Goal: Use online tool/utility: Utilize a website feature to perform a specific function

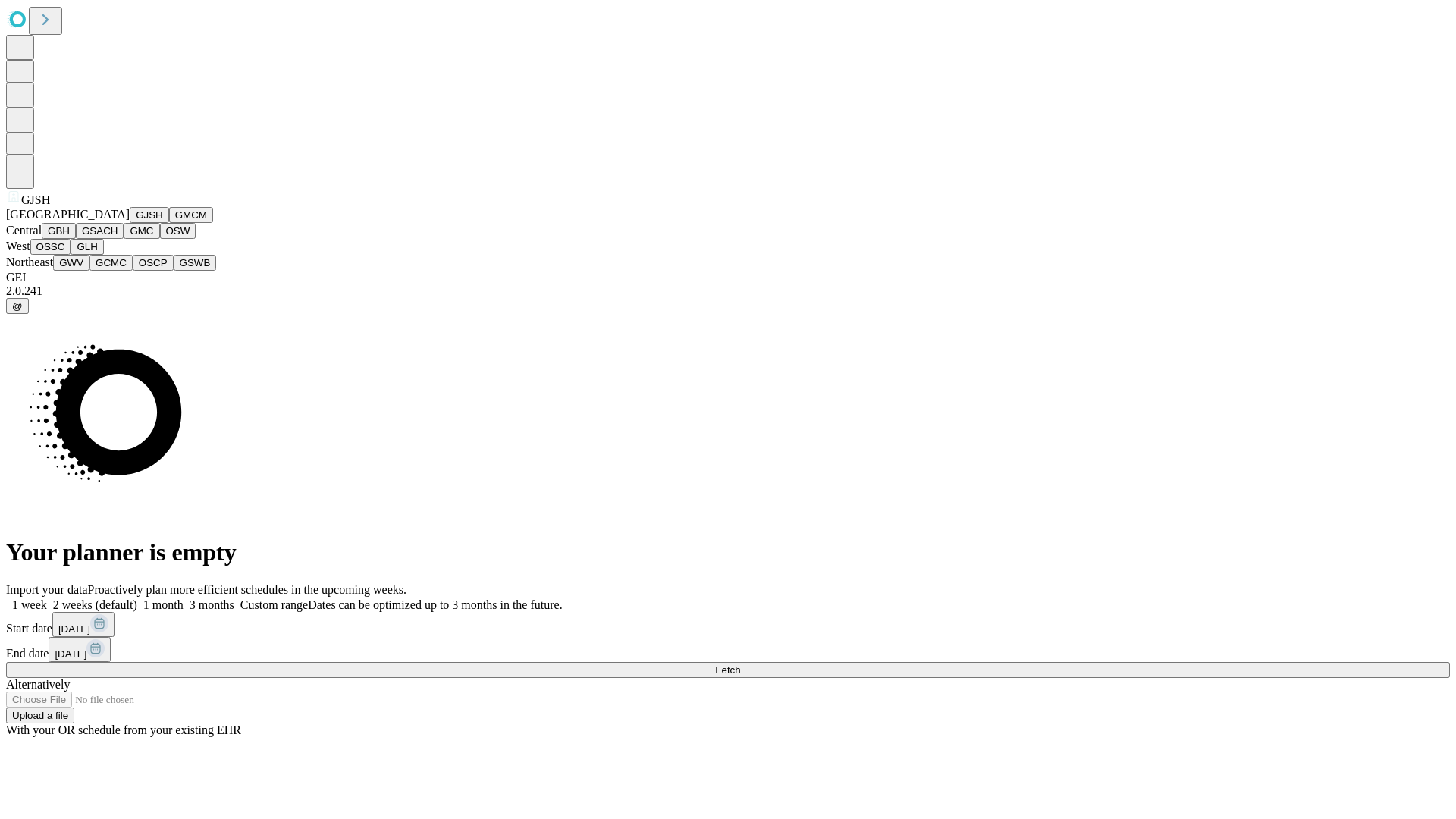
click at [129, 223] on button "GJSH" at bounding box center [149, 215] width 40 height 16
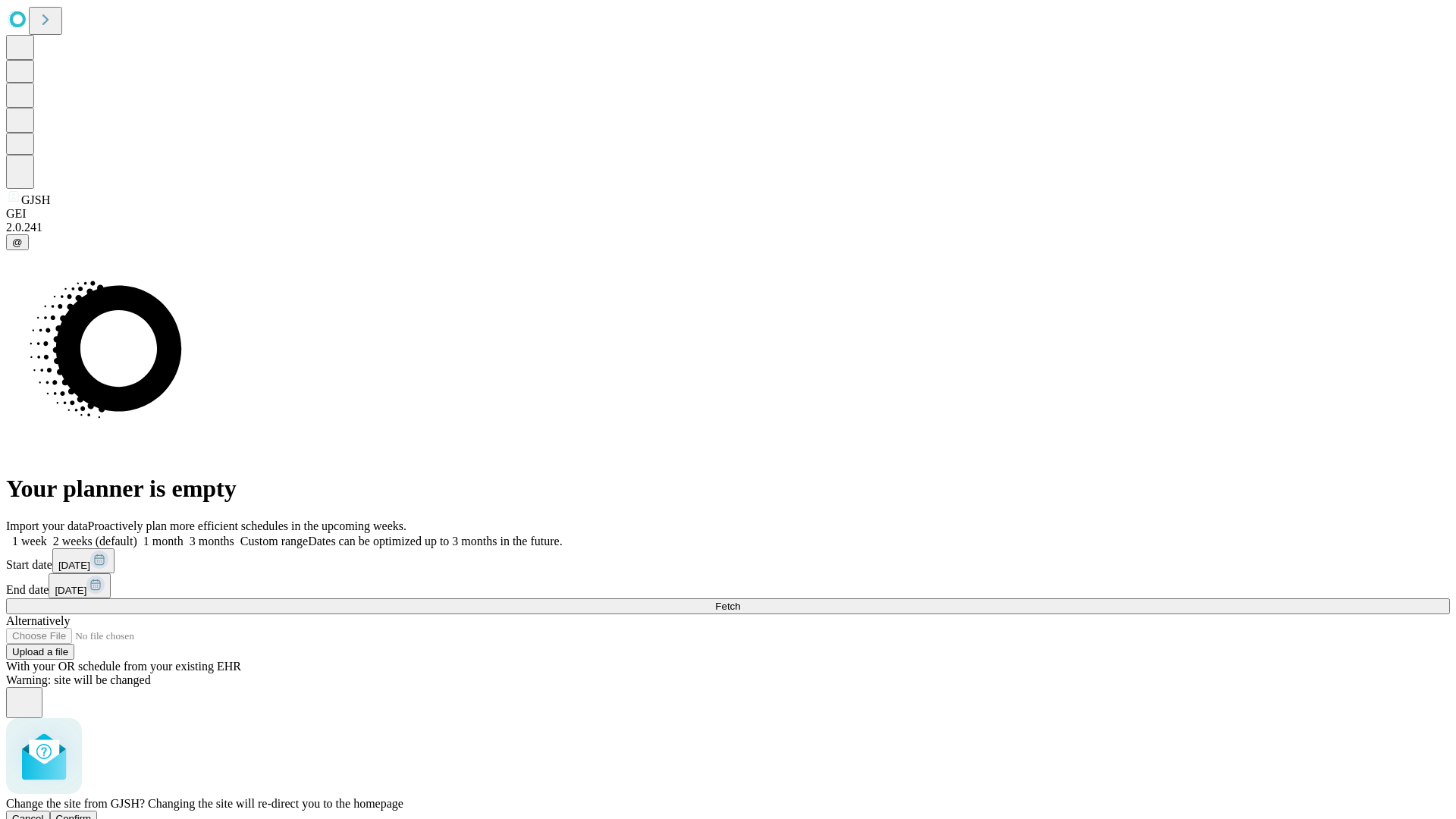
click at [91, 814] on span "Confirm" at bounding box center [73, 819] width 35 height 12
click at [138, 535] on label "2 weeks (default)" at bounding box center [92, 541] width 90 height 13
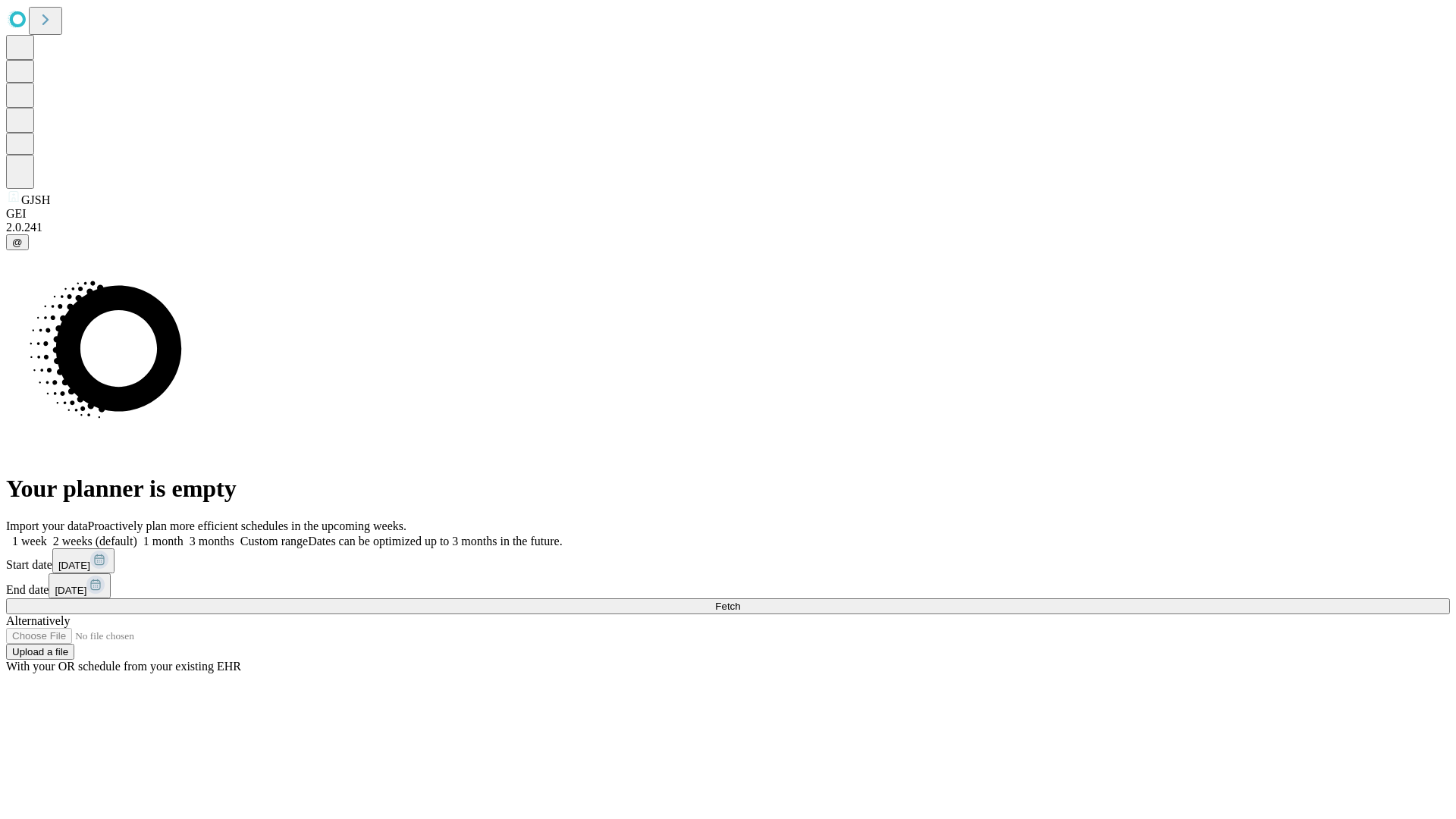
click at [740, 601] on span "Fetch" at bounding box center [728, 606] width 25 height 12
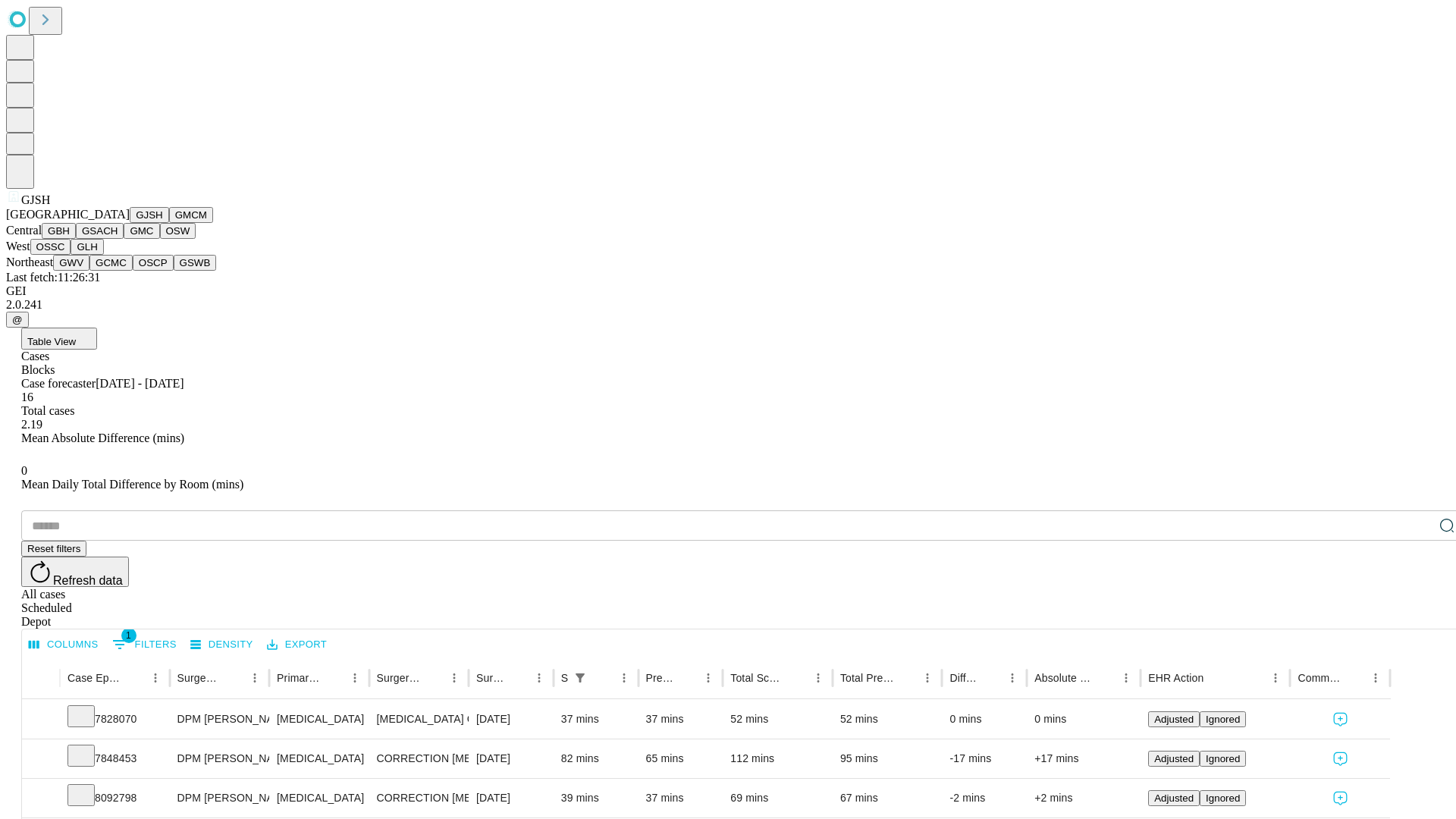
click at [169, 223] on button "GMCM" at bounding box center [191, 215] width 44 height 16
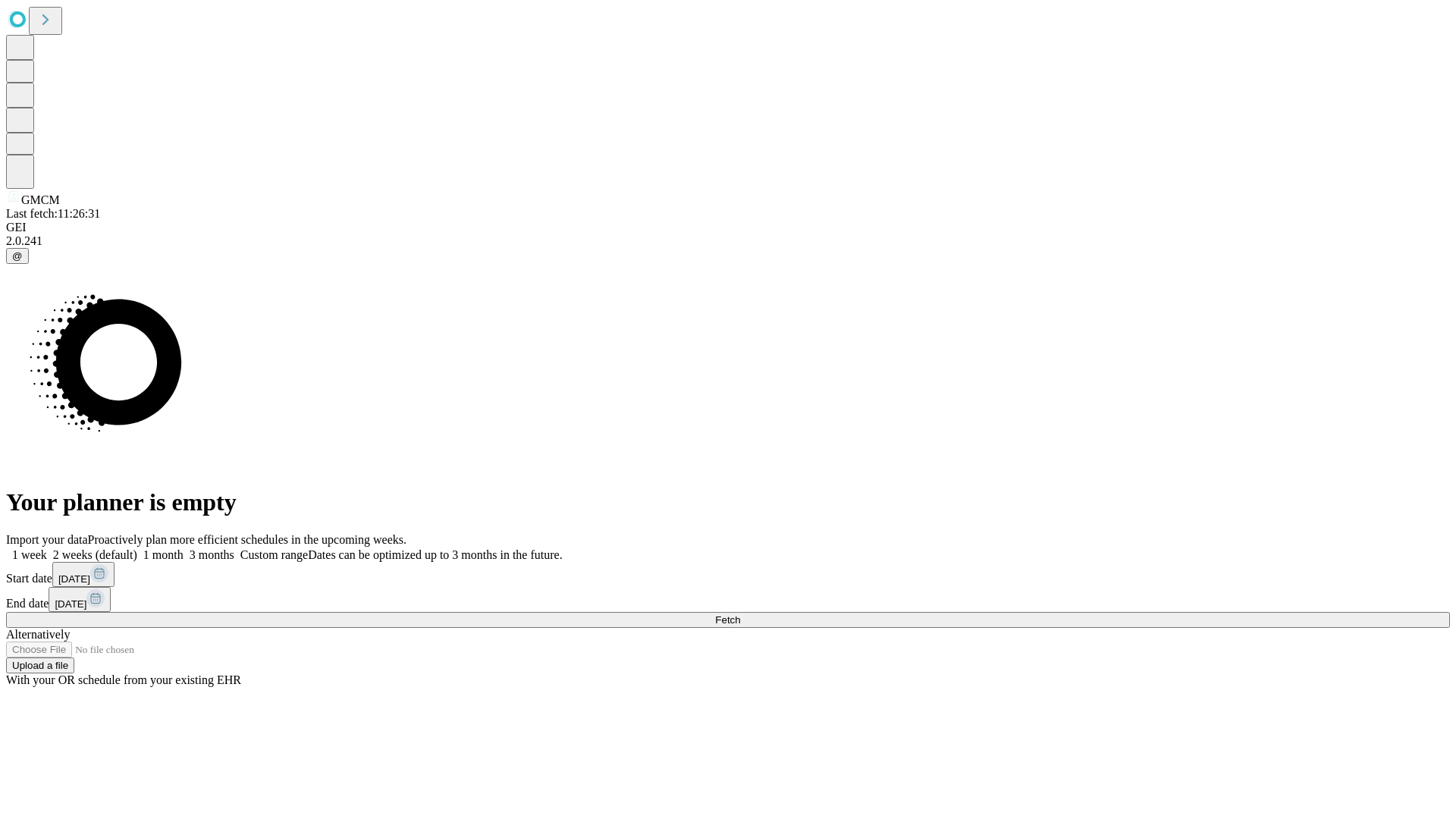
click at [740, 614] on span "Fetch" at bounding box center [728, 620] width 25 height 12
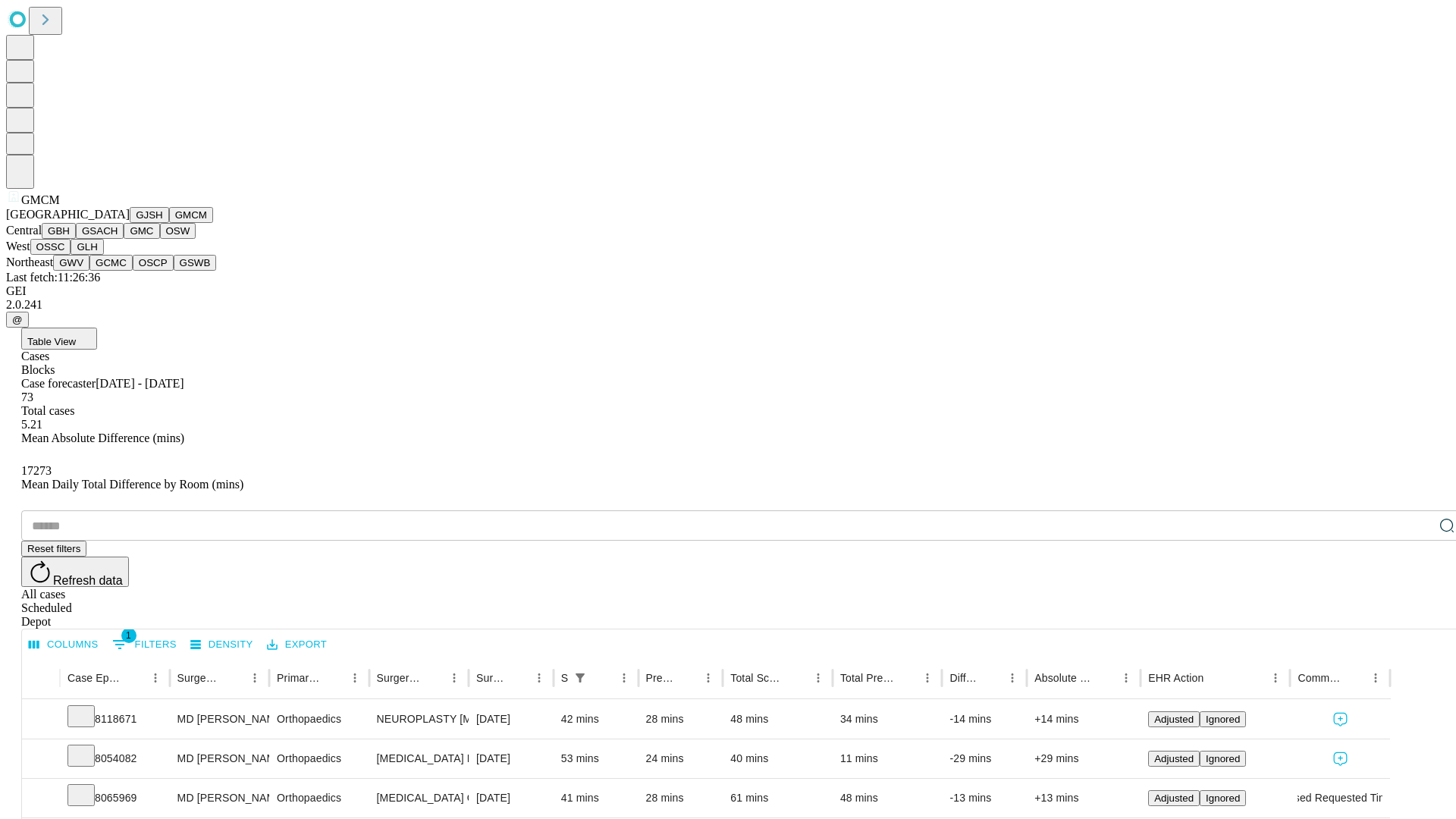
click at [76, 239] on button "GBH" at bounding box center [59, 231] width 34 height 16
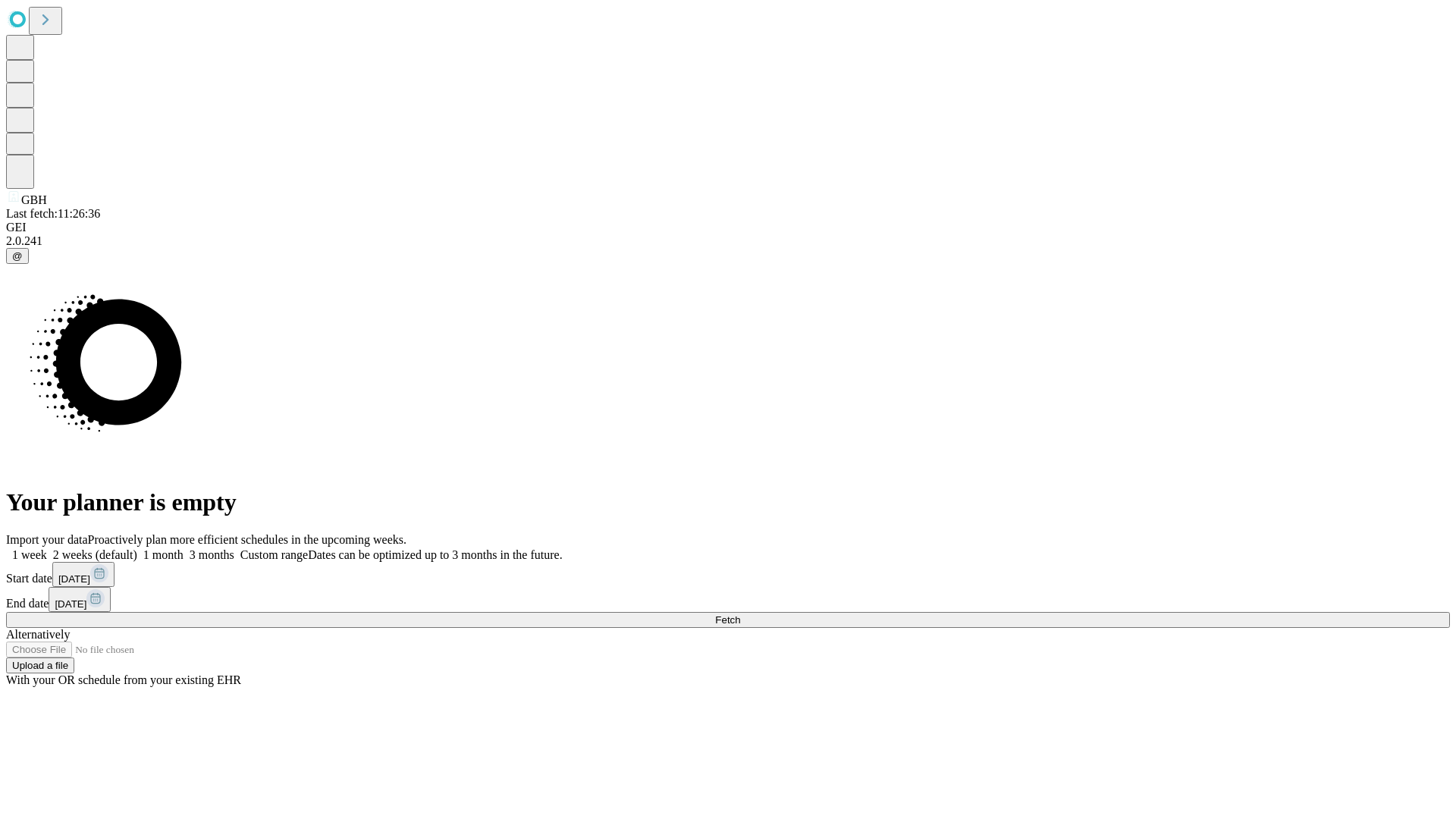
click at [138, 548] on label "2 weeks (default)" at bounding box center [92, 555] width 90 height 13
click at [740, 614] on span "Fetch" at bounding box center [728, 620] width 25 height 12
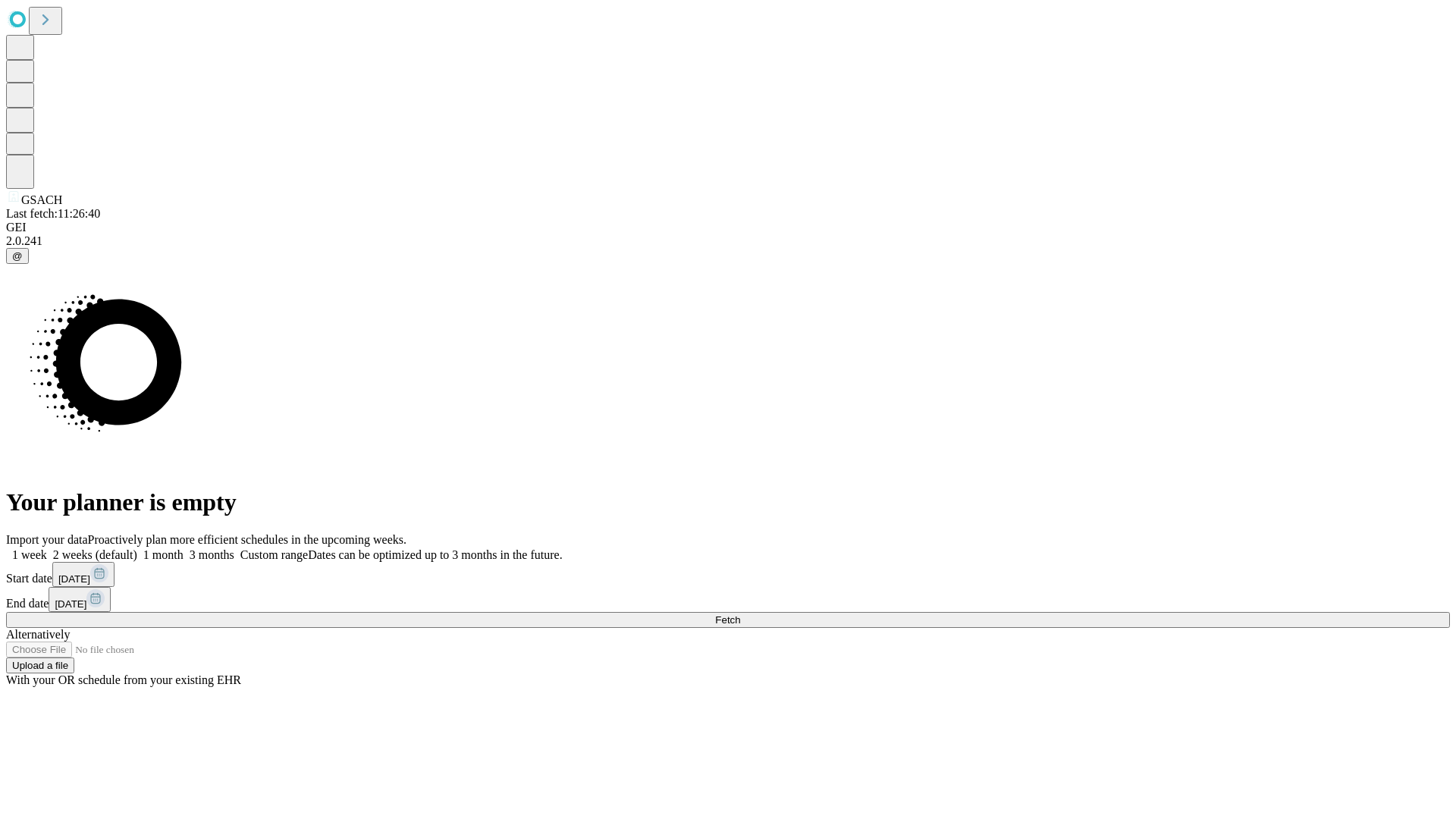
click at [138, 548] on label "2 weeks (default)" at bounding box center [92, 555] width 90 height 13
click at [740, 614] on span "Fetch" at bounding box center [728, 620] width 25 height 12
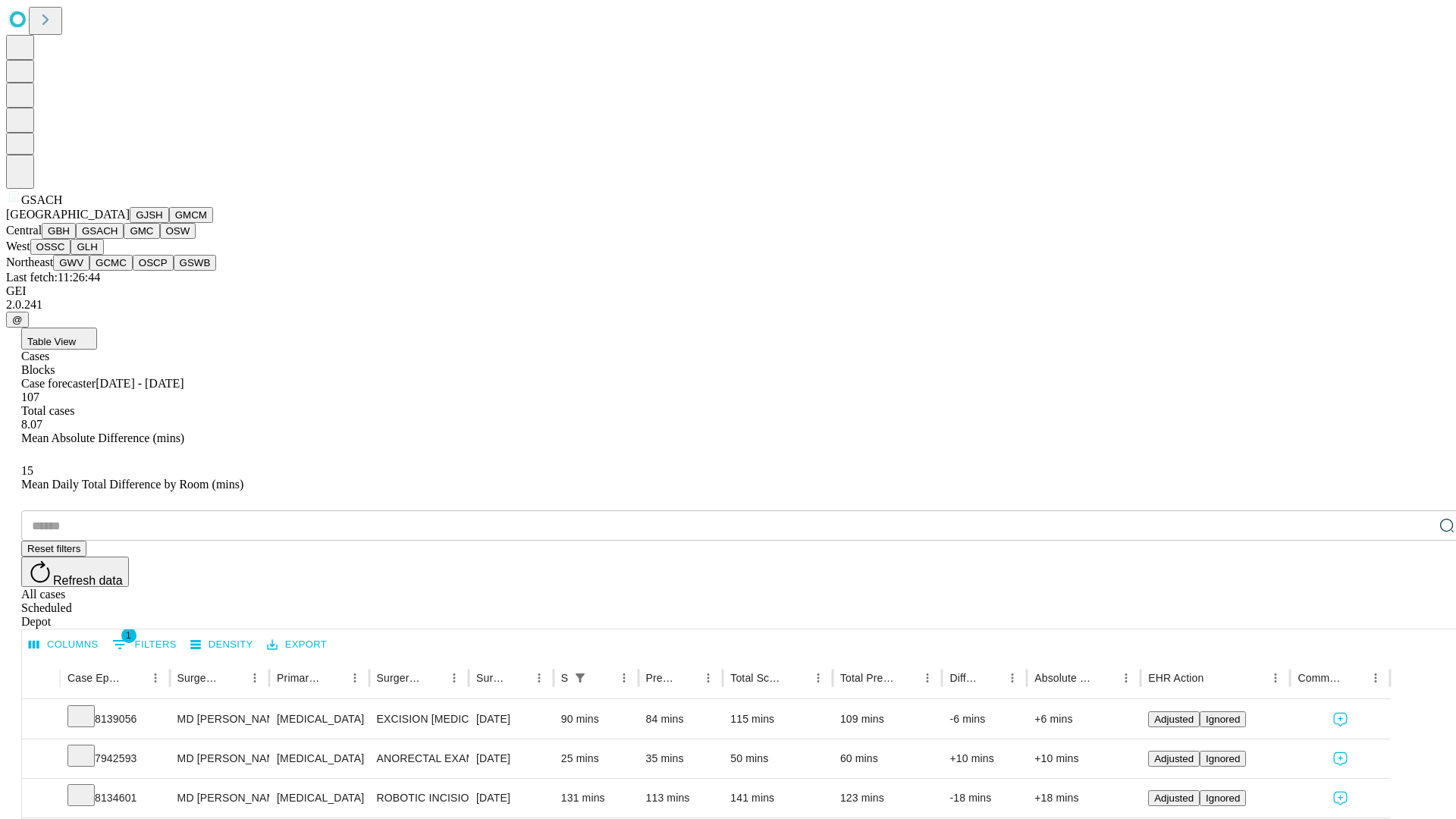
click at [124, 239] on button "GMC" at bounding box center [141, 231] width 35 height 16
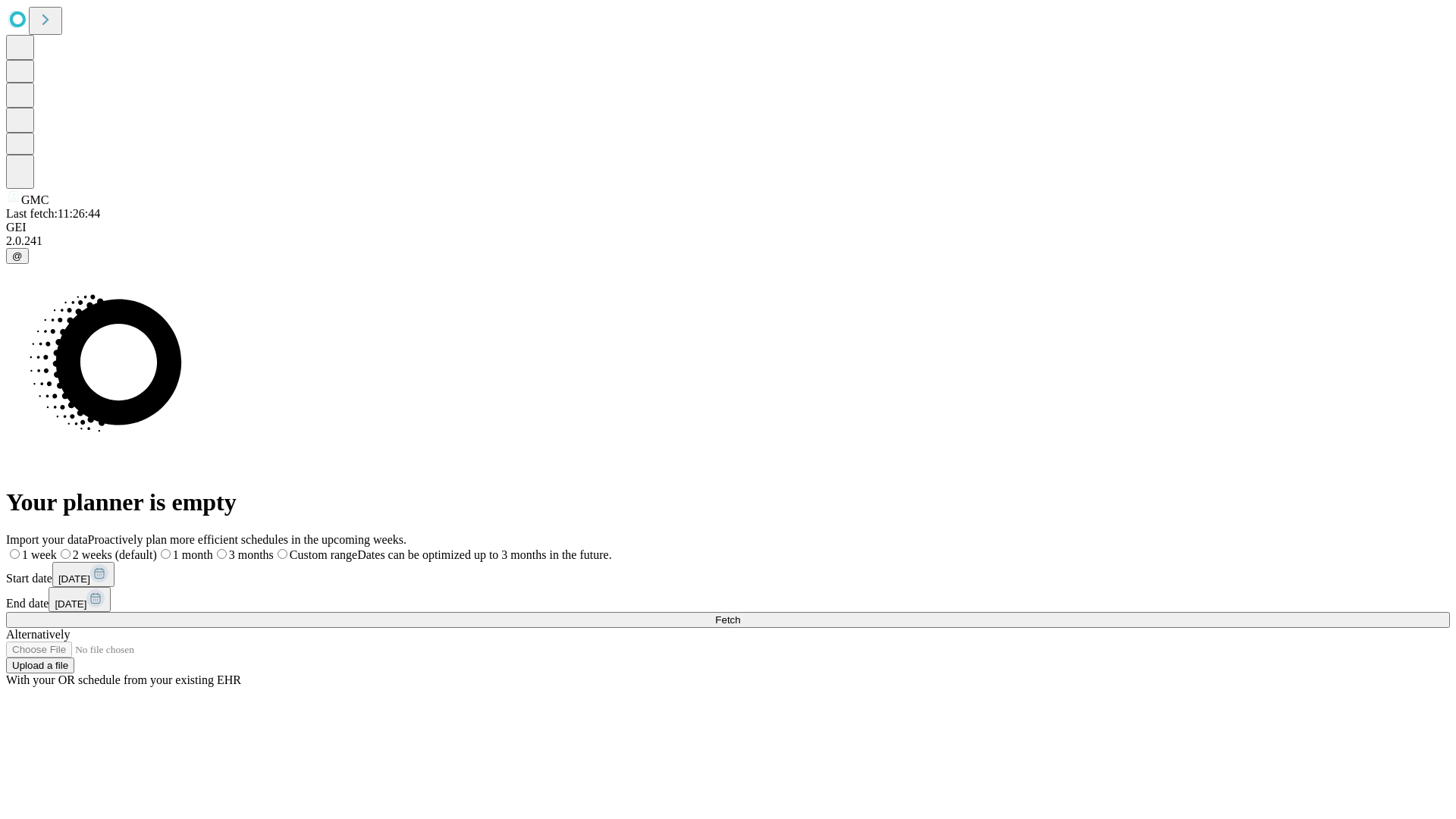
click at [157, 548] on label "2 weeks (default)" at bounding box center [107, 555] width 100 height 13
click at [740, 614] on span "Fetch" at bounding box center [728, 620] width 25 height 12
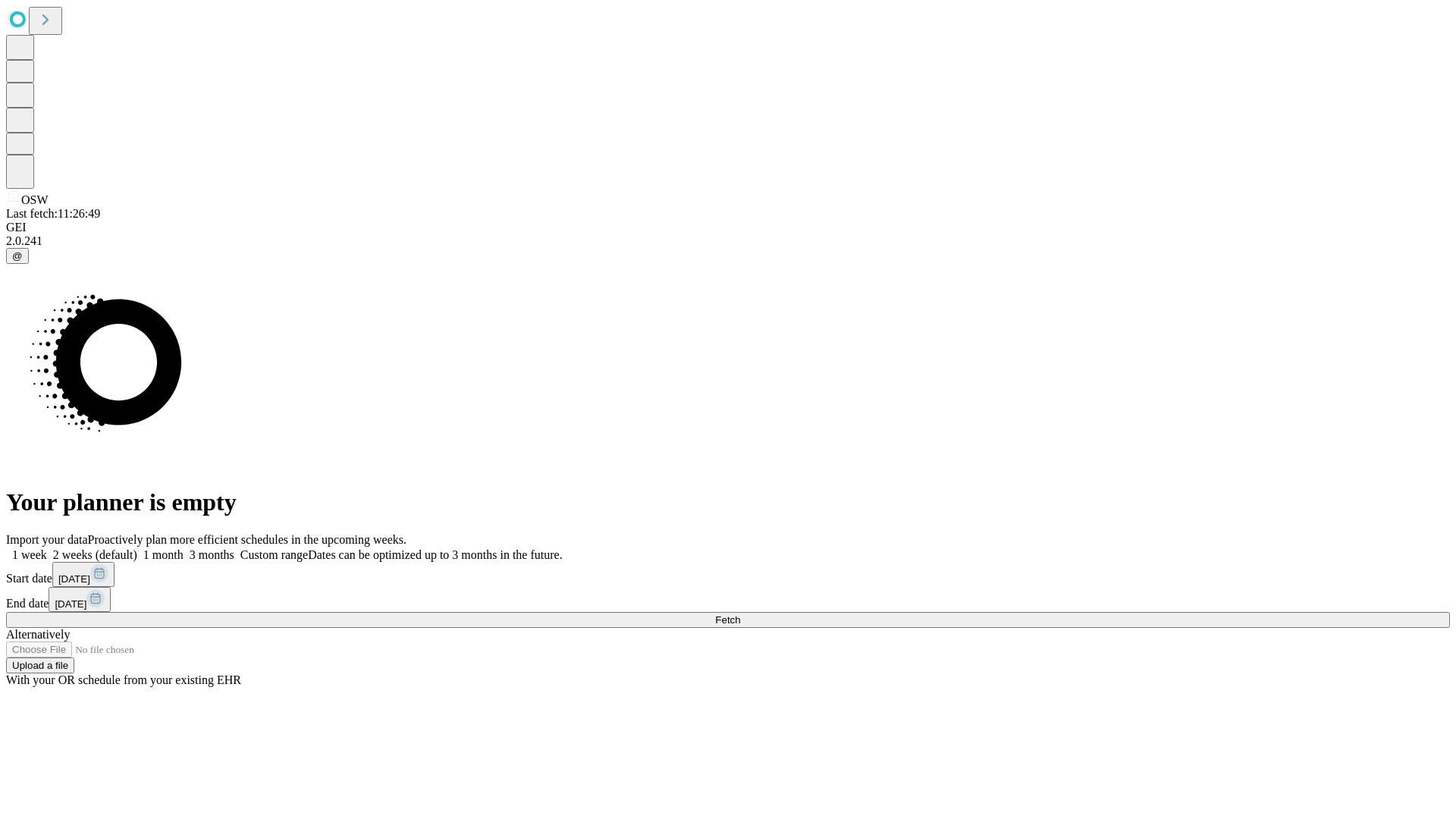
click at [740, 614] on span "Fetch" at bounding box center [728, 620] width 25 height 12
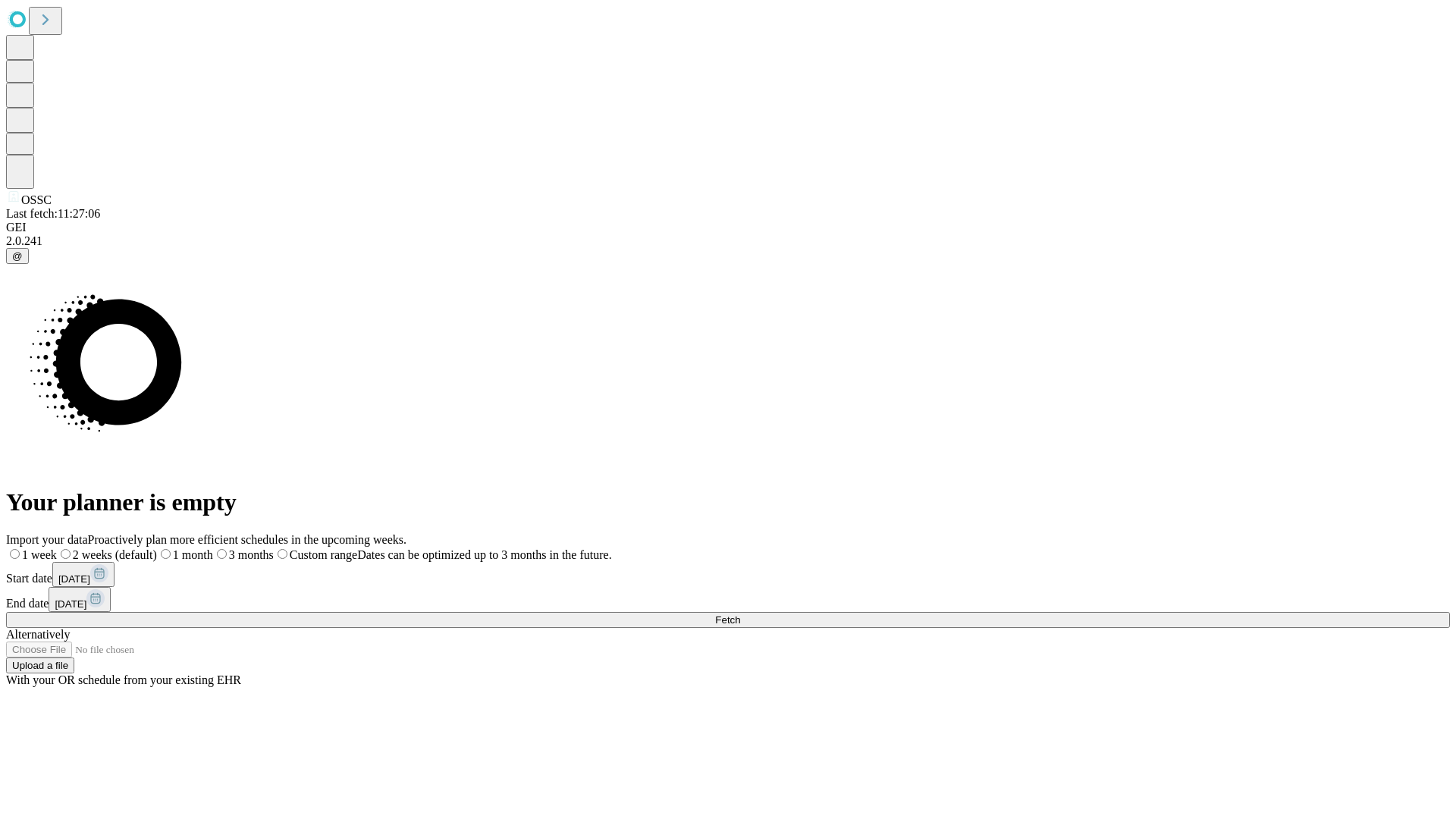
click at [157, 548] on label "2 weeks (default)" at bounding box center [107, 555] width 100 height 13
click at [740, 614] on span "Fetch" at bounding box center [728, 620] width 25 height 12
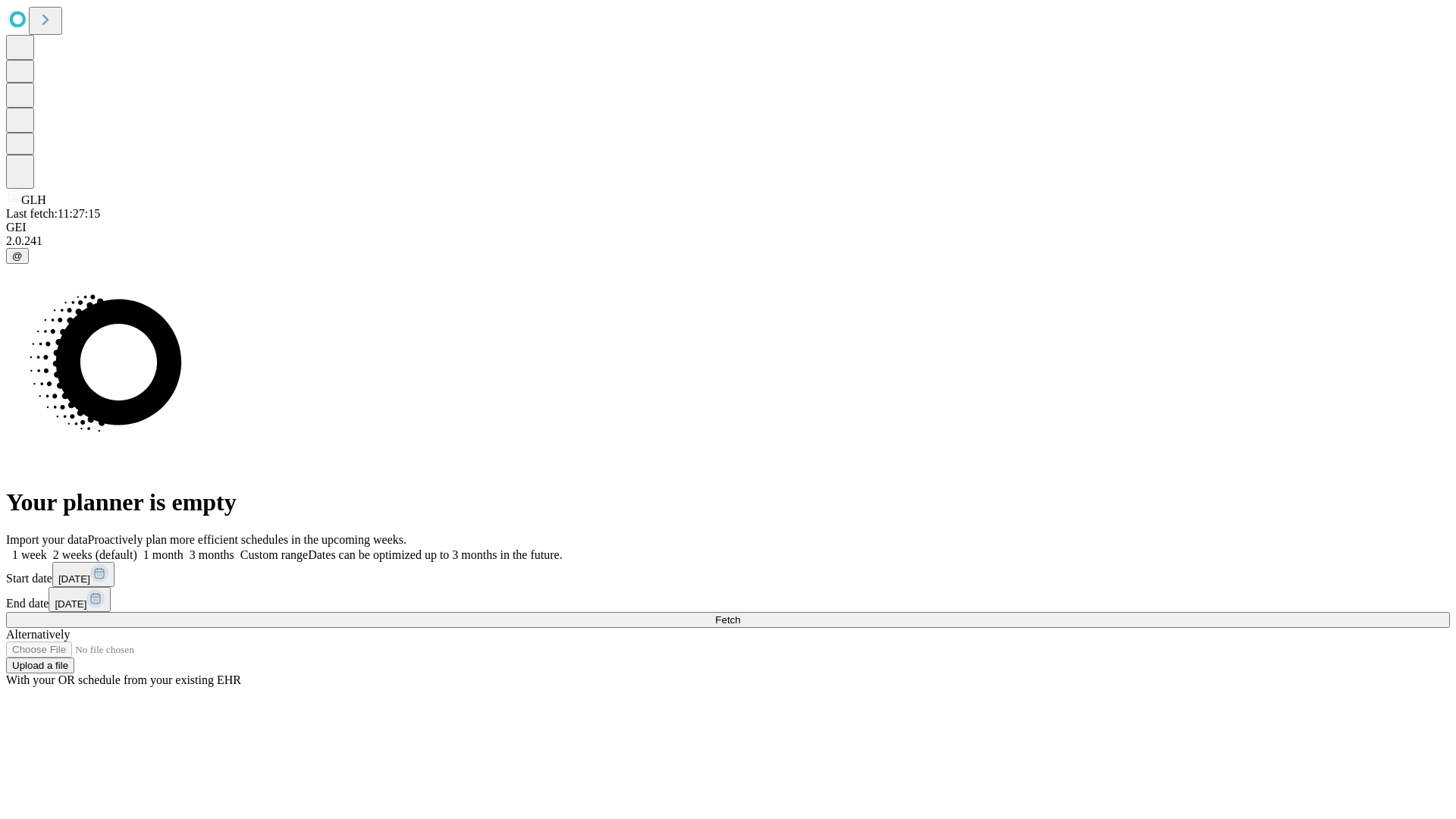
click at [138, 548] on label "2 weeks (default)" at bounding box center [92, 555] width 90 height 13
click at [740, 614] on span "Fetch" at bounding box center [728, 620] width 25 height 12
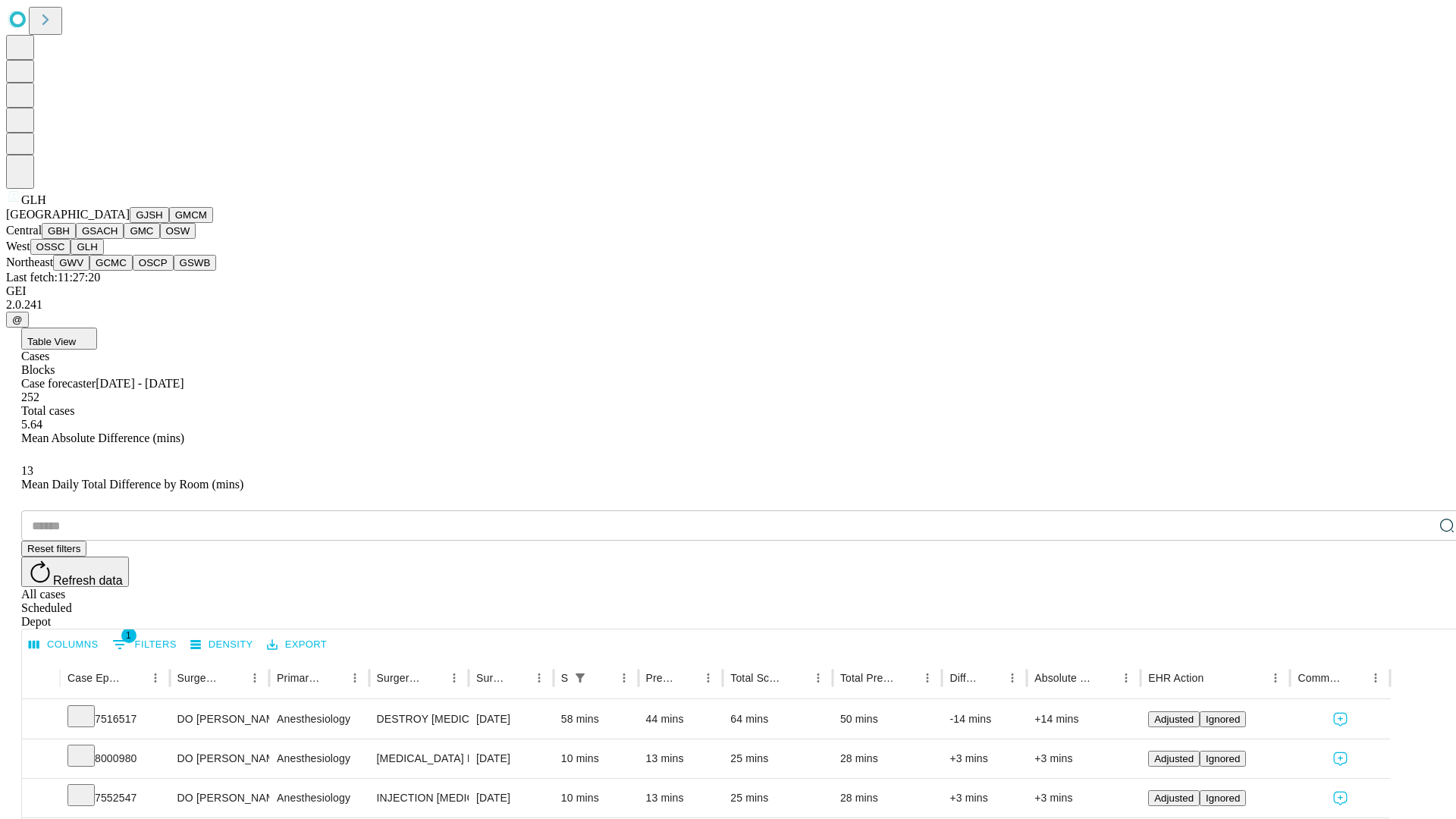
click at [90, 271] on button "GWV" at bounding box center [71, 263] width 36 height 16
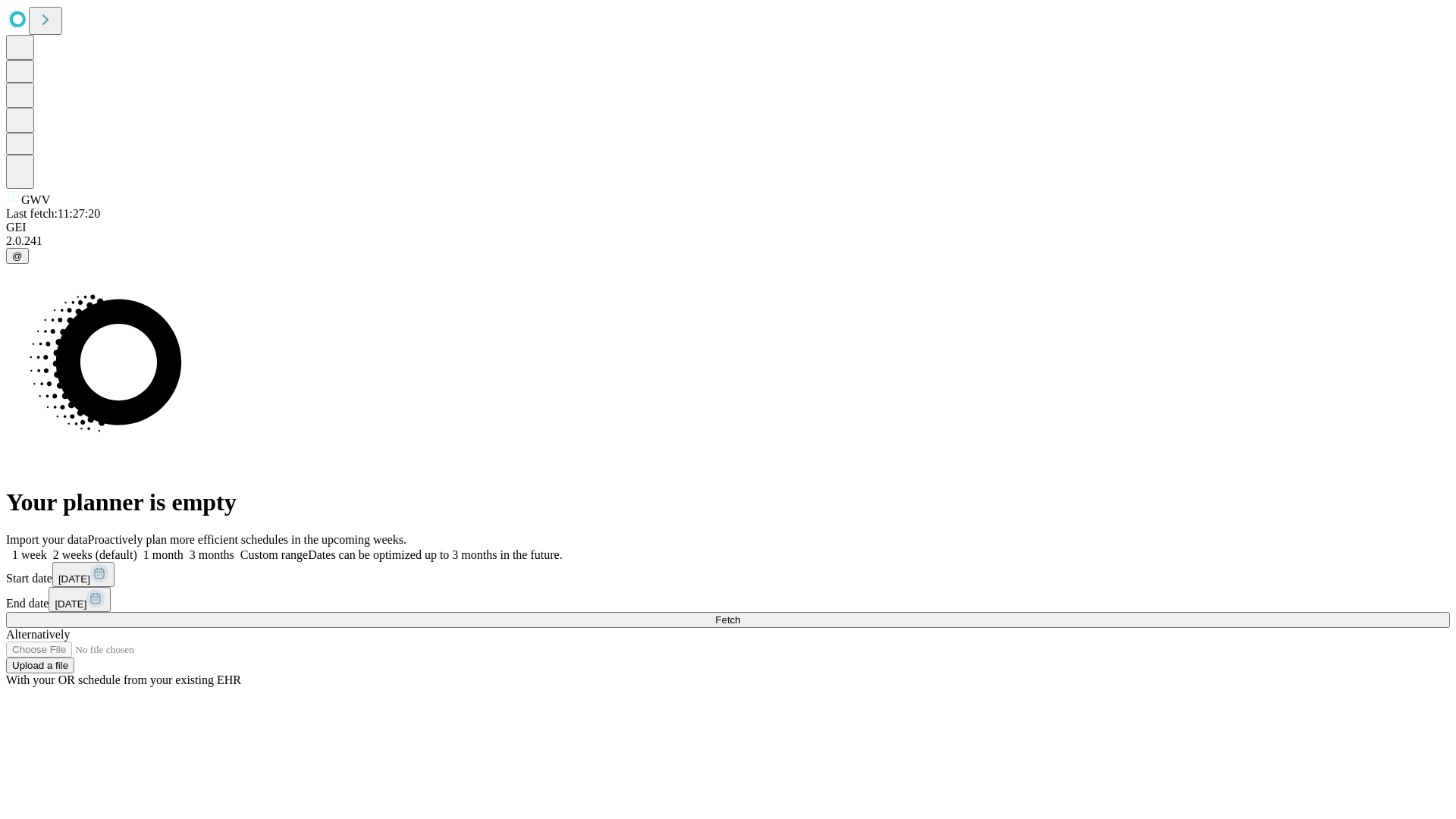
click at [740, 614] on span "Fetch" at bounding box center [728, 620] width 25 height 12
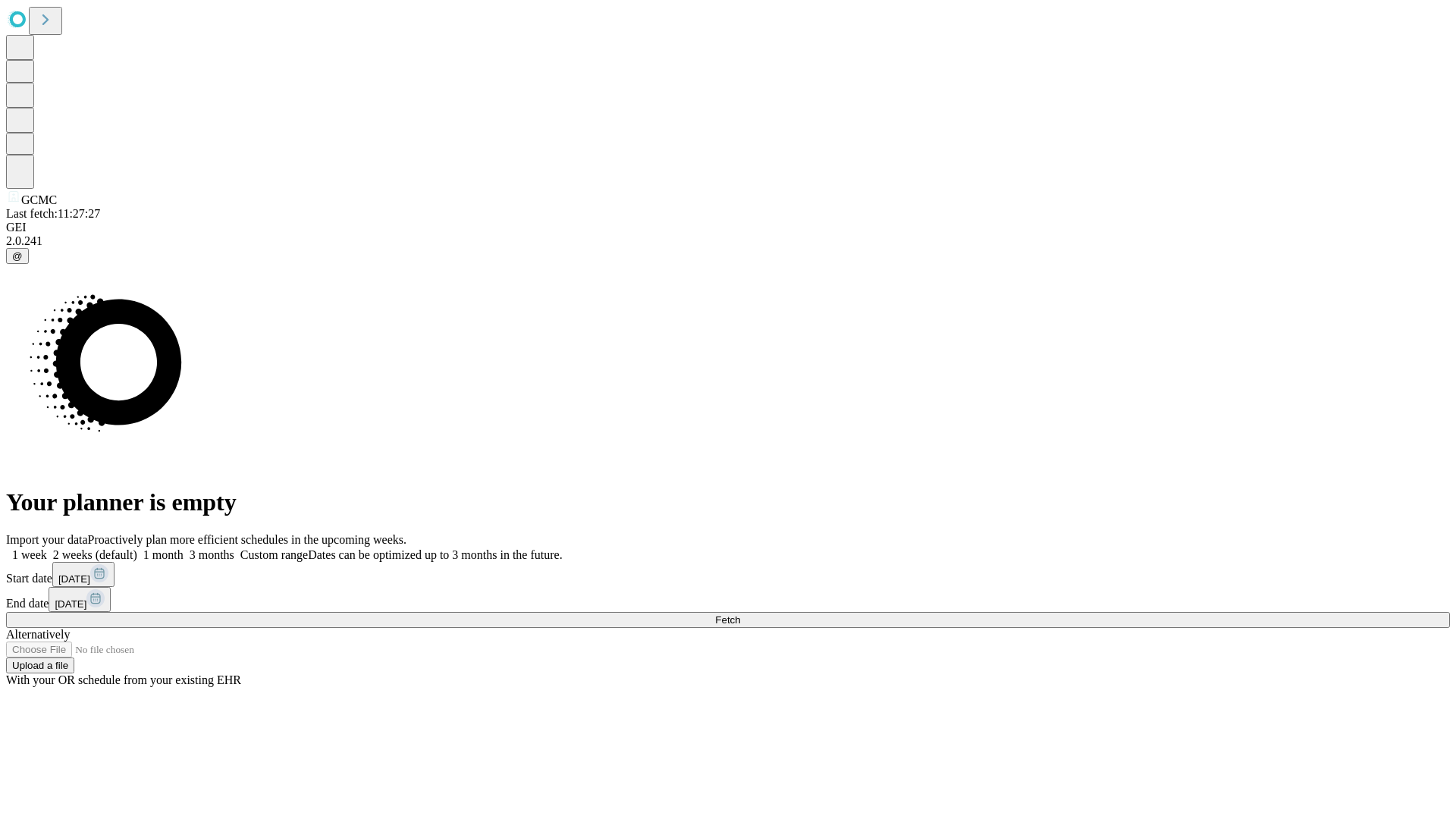
click at [138, 548] on label "2 weeks (default)" at bounding box center [92, 555] width 90 height 13
click at [740, 614] on span "Fetch" at bounding box center [728, 620] width 25 height 12
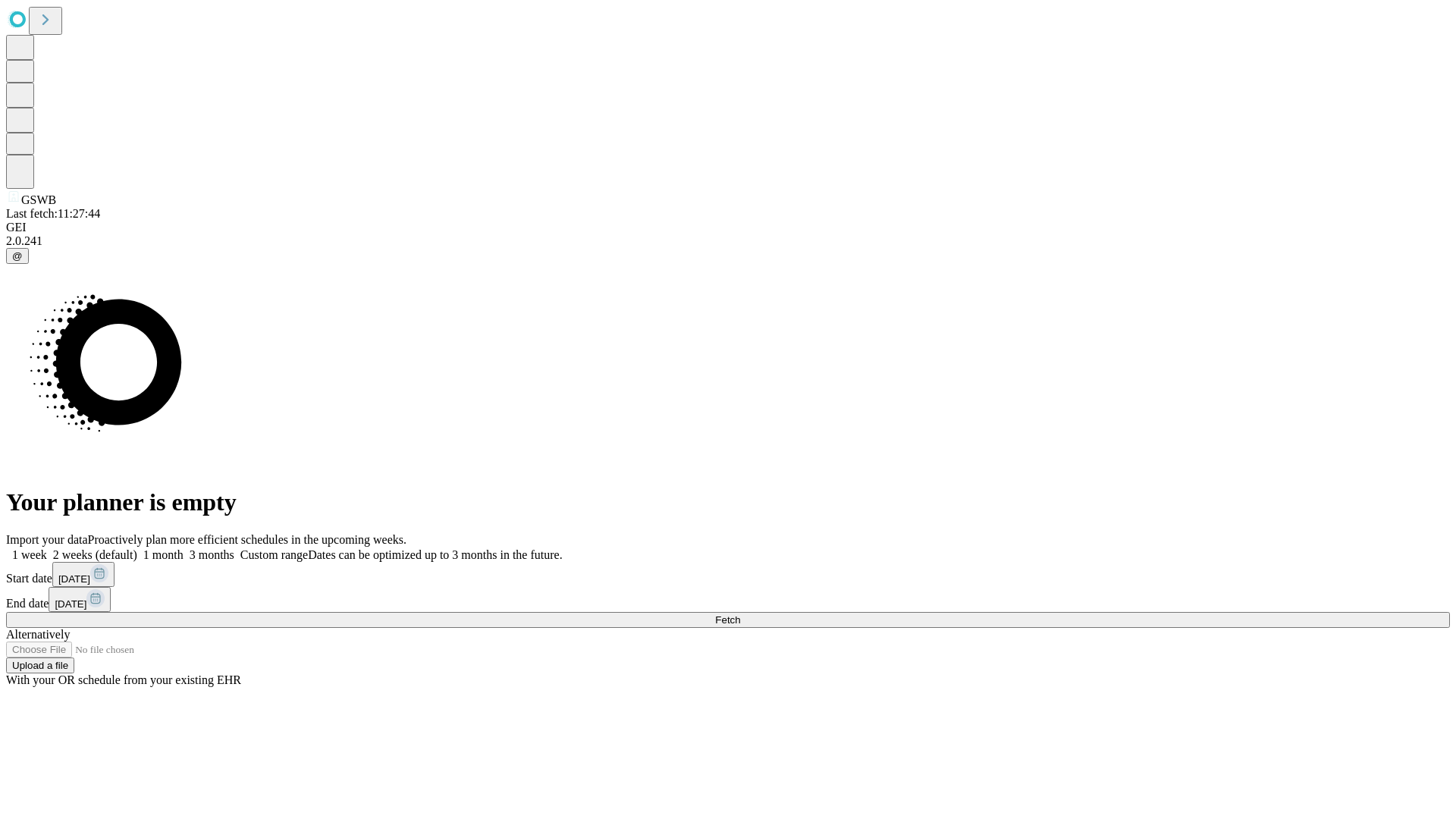
click at [138, 548] on label "2 weeks (default)" at bounding box center [92, 555] width 90 height 13
click at [740, 614] on span "Fetch" at bounding box center [728, 620] width 25 height 12
